Goal: Browse casually

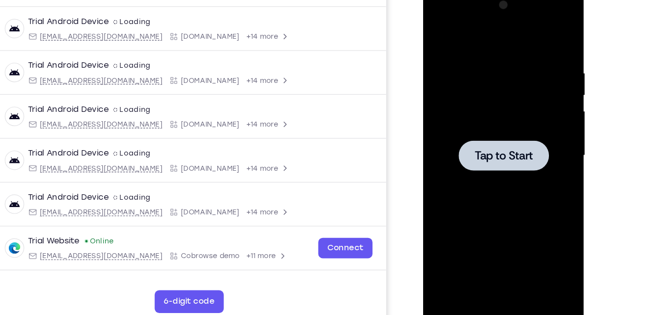
click at [467, 49] on div at bounding box center [492, 132] width 124 height 275
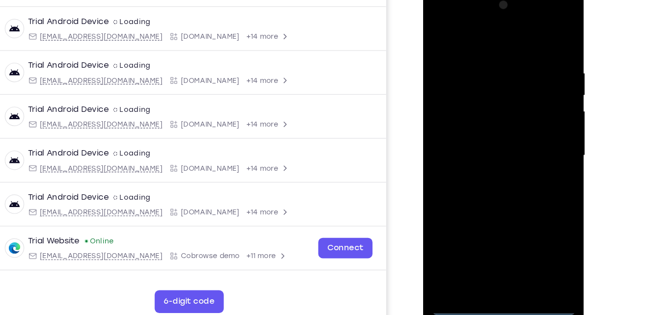
click at [492, 264] on div at bounding box center [492, 132] width 124 height 275
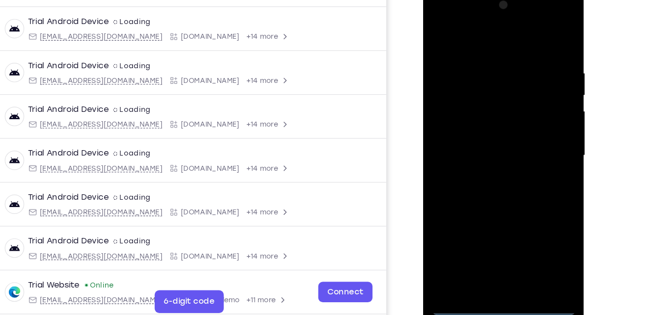
click at [534, 220] on div at bounding box center [492, 132] width 124 height 275
click at [466, 37] on div at bounding box center [492, 132] width 124 height 275
click at [534, 120] on div at bounding box center [492, 132] width 124 height 275
click at [479, 150] on div at bounding box center [492, 132] width 124 height 275
click at [484, 113] on div at bounding box center [492, 132] width 124 height 275
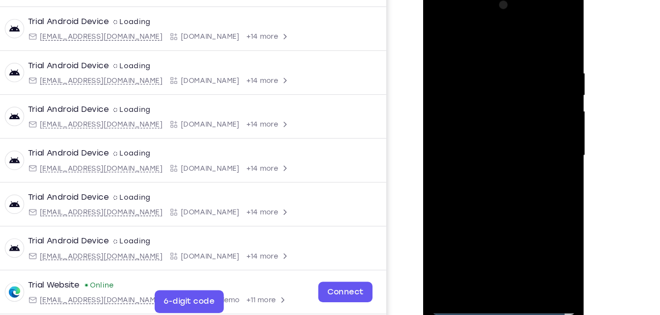
click at [484, 135] on div at bounding box center [492, 132] width 124 height 275
click at [494, 178] on div at bounding box center [492, 132] width 124 height 275
drag, startPoint x: 472, startPoint y: 40, endPoint x: 473, endPoint y: 15, distance: 25.1
click at [473, 15] on div at bounding box center [492, 132] width 124 height 275
drag, startPoint x: 515, startPoint y: 179, endPoint x: 524, endPoint y: 121, distance: 58.6
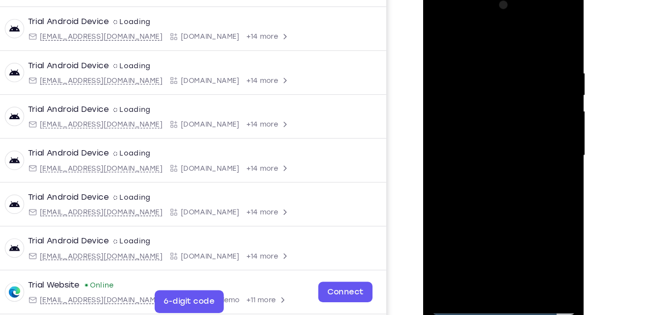
click at [524, 121] on div at bounding box center [492, 132] width 124 height 275
click at [547, 120] on div at bounding box center [492, 132] width 124 height 275
drag, startPoint x: 519, startPoint y: 62, endPoint x: 517, endPoint y: 157, distance: 94.8
click at [517, 157] on div at bounding box center [492, 132] width 124 height 275
click at [486, 61] on div at bounding box center [492, 132] width 124 height 275
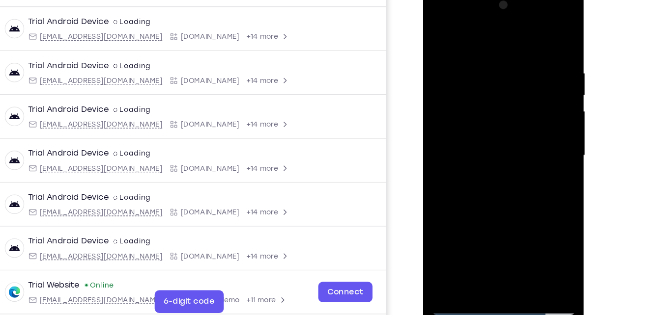
click at [541, 38] on div at bounding box center [492, 132] width 124 height 275
drag, startPoint x: 500, startPoint y: 208, endPoint x: 518, endPoint y: 40, distance: 168.9
click at [518, 40] on div at bounding box center [492, 132] width 124 height 275
drag, startPoint x: 503, startPoint y: 198, endPoint x: 528, endPoint y: 34, distance: 166.0
click at [528, 34] on div at bounding box center [492, 132] width 124 height 275
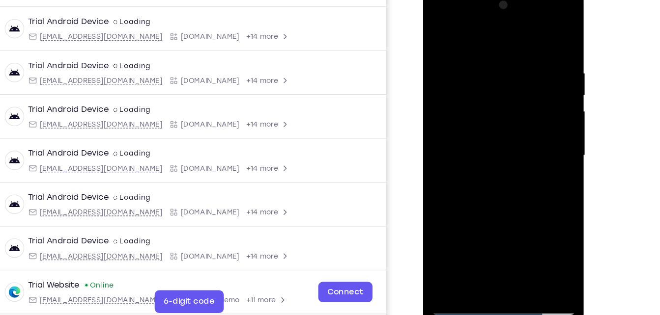
drag, startPoint x: 499, startPoint y: 187, endPoint x: 516, endPoint y: 87, distance: 101.2
click at [516, 87] on div at bounding box center [492, 132] width 124 height 275
drag, startPoint x: 499, startPoint y: 214, endPoint x: 516, endPoint y: 47, distance: 167.4
click at [516, 47] on div at bounding box center [492, 132] width 124 height 275
drag, startPoint x: 489, startPoint y: 188, endPoint x: 522, endPoint y: 26, distance: 165.9
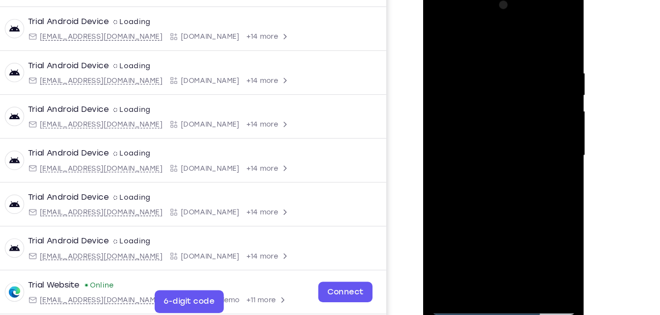
click at [522, 26] on div at bounding box center [492, 132] width 124 height 275
drag, startPoint x: 502, startPoint y: 187, endPoint x: 526, endPoint y: 51, distance: 138.1
click at [526, 51] on div at bounding box center [492, 132] width 124 height 275
click at [546, 94] on div at bounding box center [492, 132] width 124 height 275
click at [547, 94] on div at bounding box center [492, 132] width 124 height 275
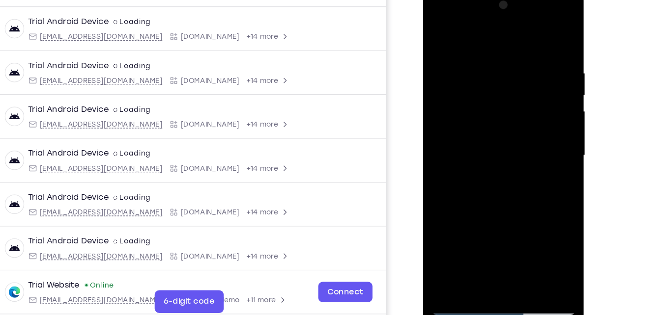
click at [516, 249] on div at bounding box center [492, 132] width 124 height 275
click at [496, 186] on div at bounding box center [492, 132] width 124 height 275
click at [546, 101] on div at bounding box center [492, 132] width 124 height 275
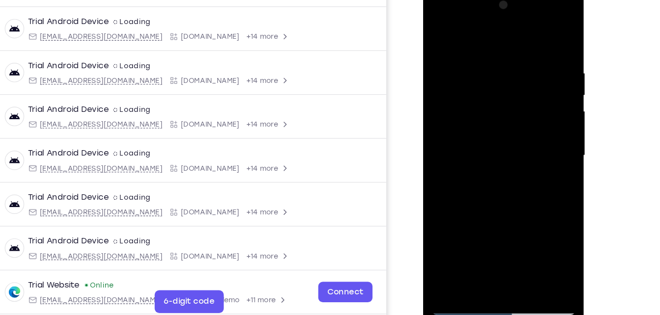
click at [436, 100] on div at bounding box center [492, 132] width 124 height 275
click at [437, 29] on div at bounding box center [492, 132] width 124 height 275
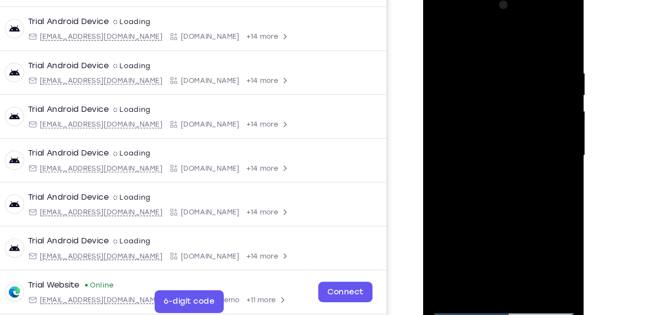
click at [536, 250] on div at bounding box center [492, 132] width 124 height 275
drag, startPoint x: 539, startPoint y: 114, endPoint x: 542, endPoint y: 172, distance: 58.0
click at [542, 172] on div at bounding box center [492, 132] width 124 height 275
drag, startPoint x: 542, startPoint y: 143, endPoint x: 542, endPoint y: 74, distance: 69.8
click at [542, 74] on div at bounding box center [492, 132] width 124 height 275
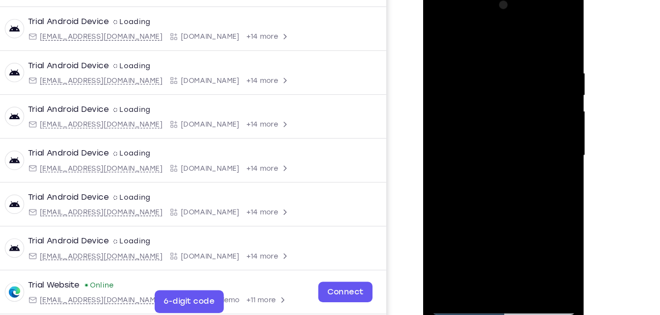
drag, startPoint x: 501, startPoint y: 113, endPoint x: 515, endPoint y: 64, distance: 50.7
click at [515, 64] on div at bounding box center [492, 132] width 124 height 275
drag, startPoint x: 502, startPoint y: 203, endPoint x: 534, endPoint y: 127, distance: 82.8
click at [534, 127] on div at bounding box center [492, 132] width 124 height 275
drag, startPoint x: 509, startPoint y: 189, endPoint x: 538, endPoint y: 87, distance: 105.9
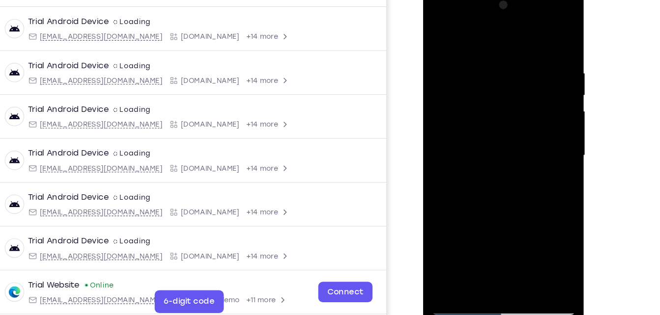
click at [538, 87] on div at bounding box center [492, 132] width 124 height 275
drag, startPoint x: 502, startPoint y: 195, endPoint x: 527, endPoint y: 87, distance: 110.0
click at [527, 87] on div at bounding box center [492, 132] width 124 height 275
drag, startPoint x: 490, startPoint y: 198, endPoint x: 517, endPoint y: 78, distance: 123.3
click at [517, 78] on div at bounding box center [492, 132] width 124 height 275
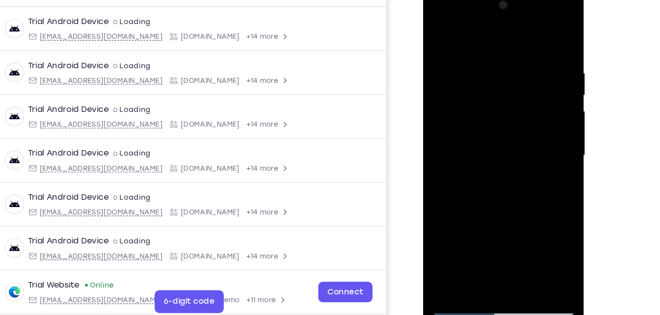
drag, startPoint x: 499, startPoint y: 76, endPoint x: 473, endPoint y: 234, distance: 160.2
click at [473, 234] on div at bounding box center [492, 132] width 124 height 275
